Goal: Check status: Check status

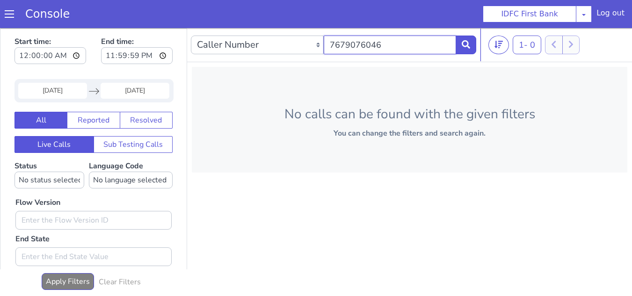
click at [394, 44] on input "7679076046" at bounding box center [390, 45] width 133 height 19
paste input "8696758412"
paste input "text"
type input "8696758412"
click at [61, 88] on input "[DATE]" at bounding box center [52, 91] width 69 height 16
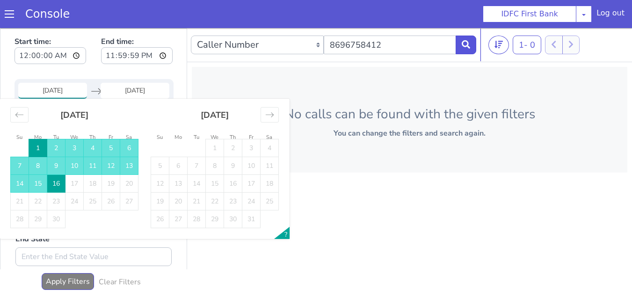
click at [237, 169] on td "9" at bounding box center [233, 166] width 18 height 18
click at [235, 166] on td "9" at bounding box center [233, 166] width 18 height 18
click at [54, 167] on td "9" at bounding box center [56, 166] width 18 height 18
type input "[DATE]"
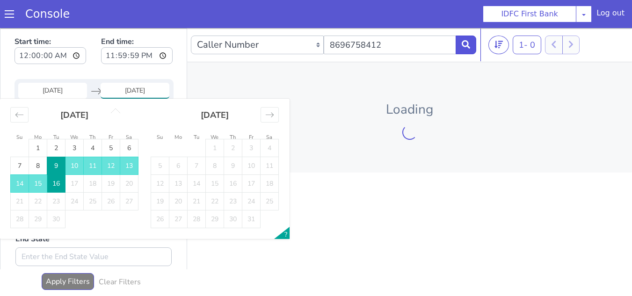
click at [59, 168] on td "9" at bounding box center [56, 166] width 18 height 18
type input "[DATE]"
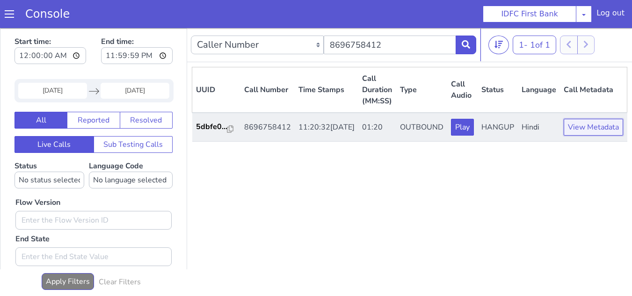
click at [567, 136] on button "View Metadata" at bounding box center [593, 127] width 59 height 17
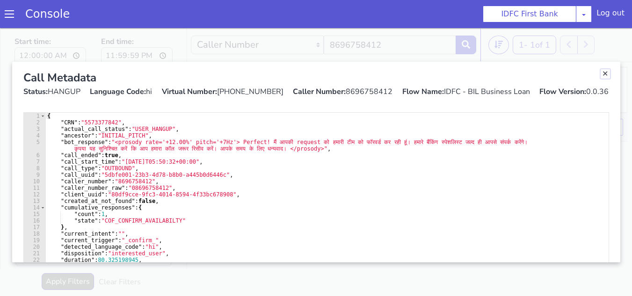
click at [601, 76] on link "Close" at bounding box center [605, 73] width 9 height 9
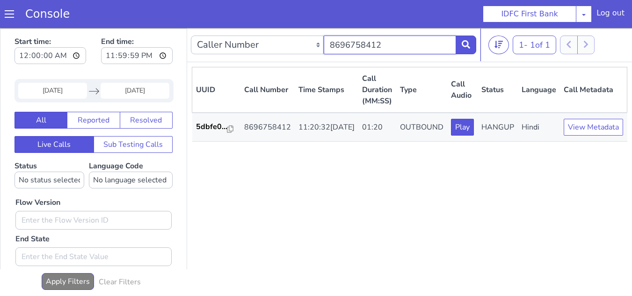
click at [389, 47] on input "8696758412" at bounding box center [390, 45] width 133 height 19
paste input "800387644"
click at [462, 44] on icon at bounding box center [466, 44] width 8 height 8
click at [365, 48] on input "8800387644" at bounding box center [390, 45] width 133 height 19
paste input "7567527973"
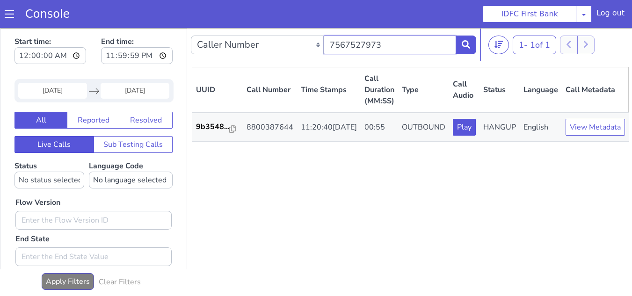
type input "7567527973"
drag, startPoint x: 478, startPoint y: 36, endPoint x: 469, endPoint y: 45, distance: 12.9
click at [470, 44] on nav "Caller Number Call UUID Custom Parameter 7567527973 1 - 1 of 1 20 50 100" at bounding box center [410, 45] width 446 height 34
click at [469, 45] on icon at bounding box center [466, 44] width 8 height 8
